Goal: Task Accomplishment & Management: Manage account settings

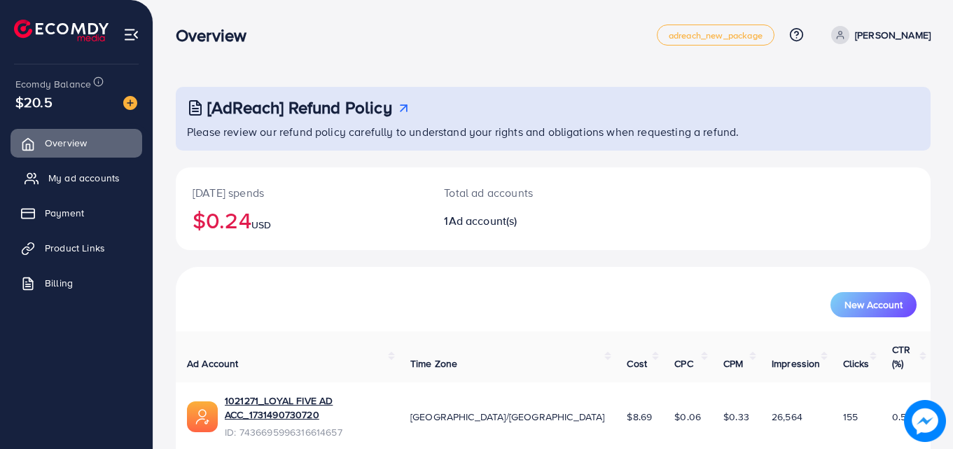
click at [111, 167] on link "My ad accounts" at bounding box center [77, 178] width 132 height 28
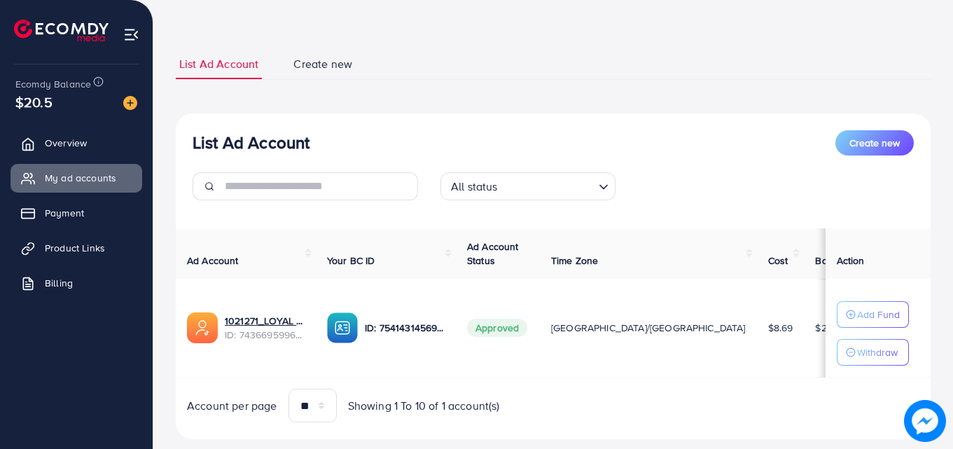
scroll to position [84, 0]
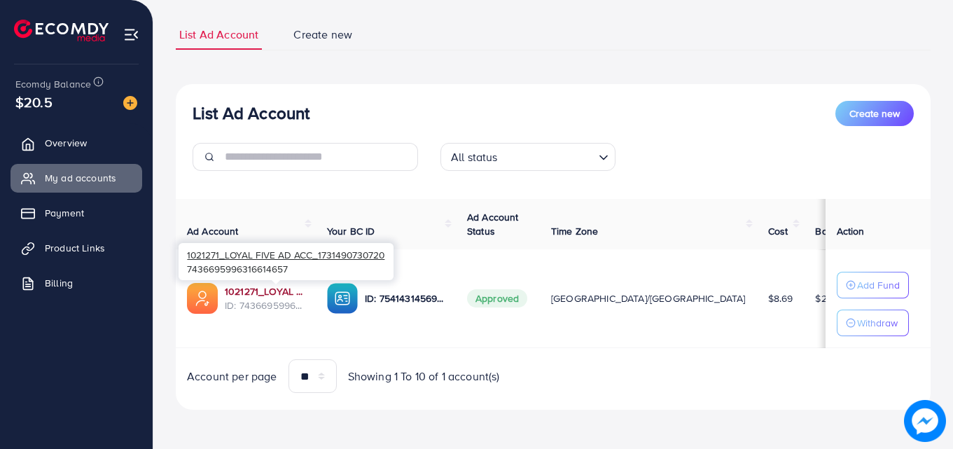
click at [291, 297] on link "1021271_LOYAL FIVE AD ACC_1731490730720" at bounding box center [265, 291] width 80 height 14
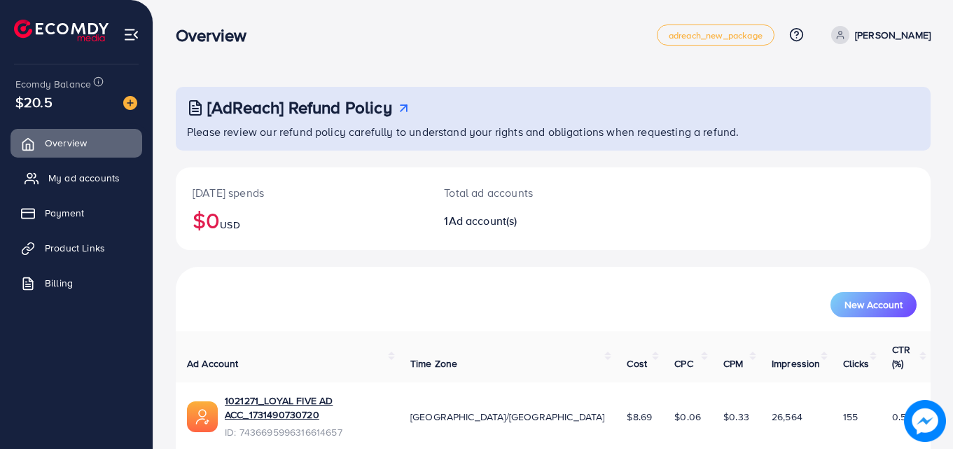
click at [88, 190] on link "My ad accounts" at bounding box center [77, 178] width 132 height 28
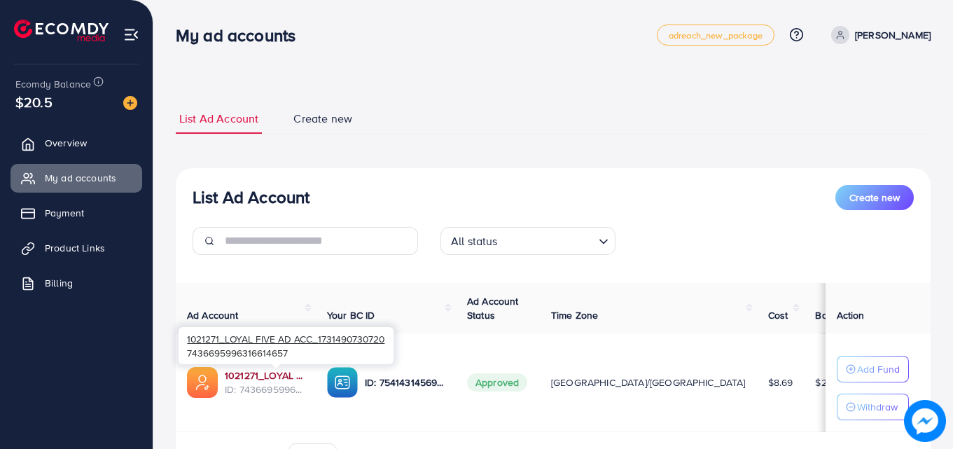
click at [298, 368] on div "1021271_LOYAL FIVE AD ACC_1731490730720 7436695996316614657" at bounding box center [286, 346] width 215 height 46
click at [291, 380] on link "1021271_LOYAL FIVE AD ACC_1731490730720" at bounding box center [265, 375] width 80 height 14
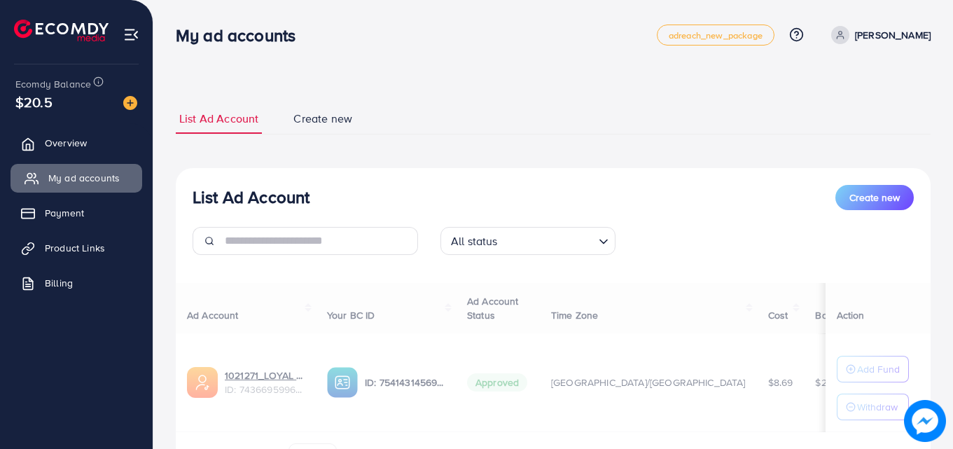
click at [25, 182] on icon at bounding box center [29, 183] width 9 height 4
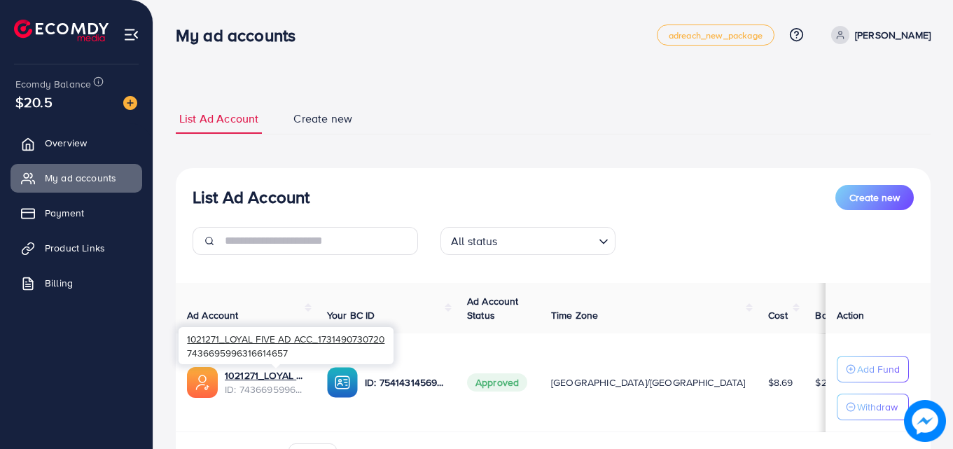
click at [240, 385] on span "ID: 7436695996316614657" at bounding box center [265, 389] width 80 height 14
click at [235, 376] on link "1021271_LOYAL FIVE AD ACC_1731490730720" at bounding box center [265, 375] width 80 height 14
click at [272, 370] on link "1021271_LOYAL FIVE AD ACC_1731490730720" at bounding box center [265, 375] width 80 height 14
click at [257, 376] on link "1021271_LOYAL FIVE AD ACC_1731490730720" at bounding box center [265, 375] width 80 height 14
click at [281, 379] on link "1021271_LOYAL FIVE AD ACC_1731490730720" at bounding box center [265, 375] width 80 height 14
